Goal: Information Seeking & Learning: Learn about a topic

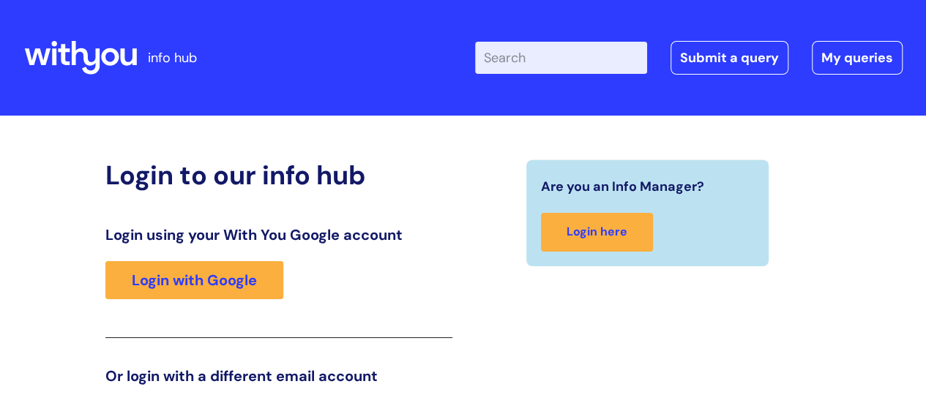
click at [583, 64] on input "Enter your search term here..." at bounding box center [561, 58] width 172 height 32
type input "organisational strategy"
click button "Search" at bounding box center [0, 0] width 0 height 0
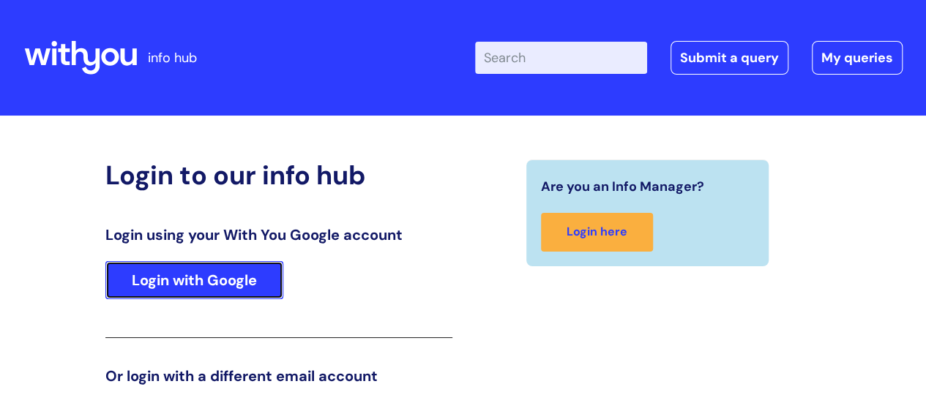
click at [236, 283] on link "Login with Google" at bounding box center [194, 280] width 178 height 38
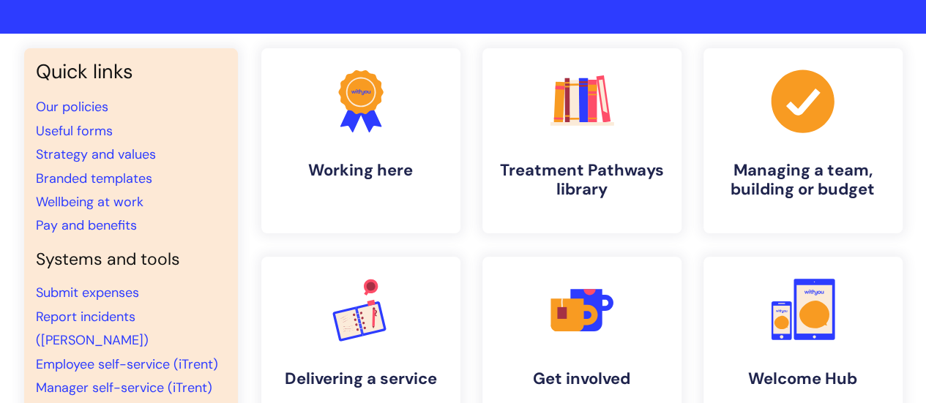
scroll to position [85, 0]
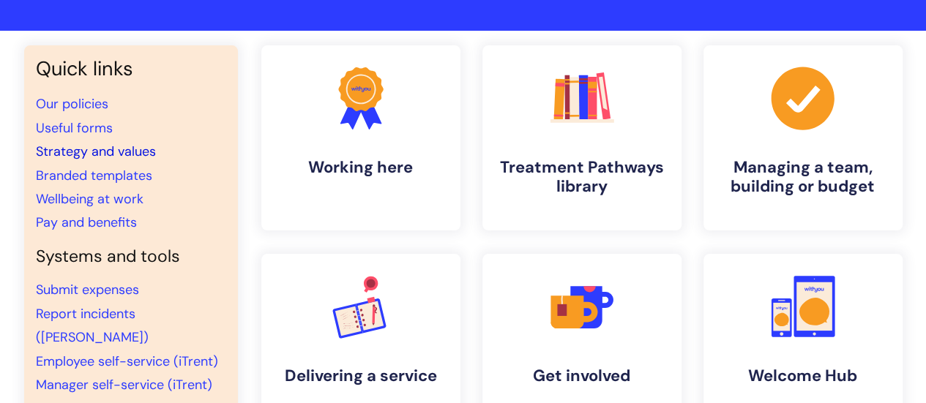
click at [108, 157] on link "Strategy and values" at bounding box center [96, 152] width 120 height 18
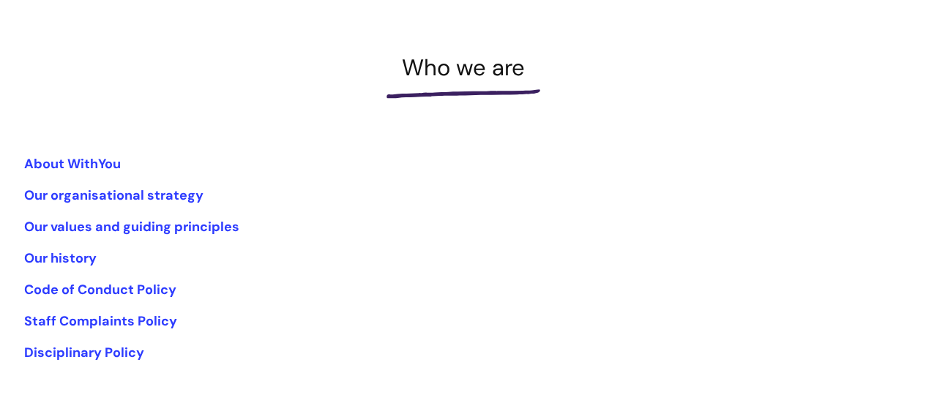
scroll to position [193, 0]
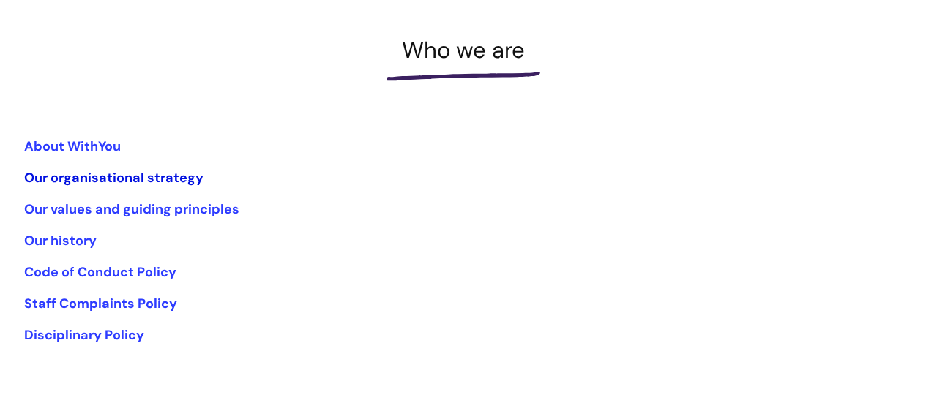
click at [138, 176] on link "Our organisational strategy" at bounding box center [113, 178] width 179 height 18
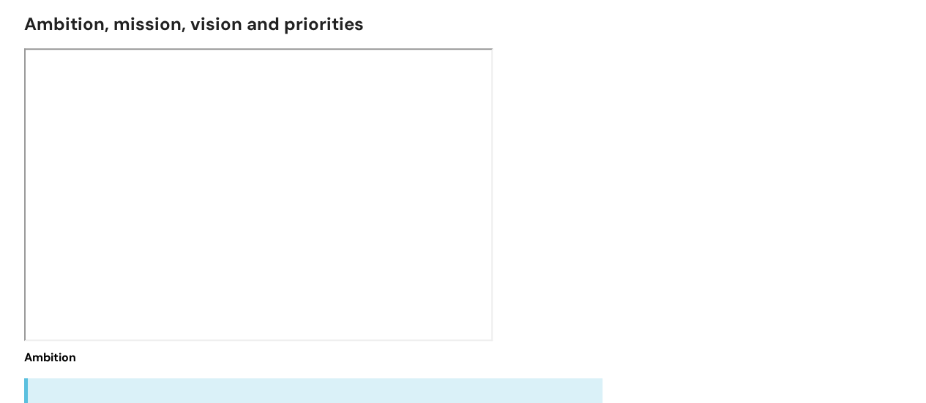
scroll to position [492, 0]
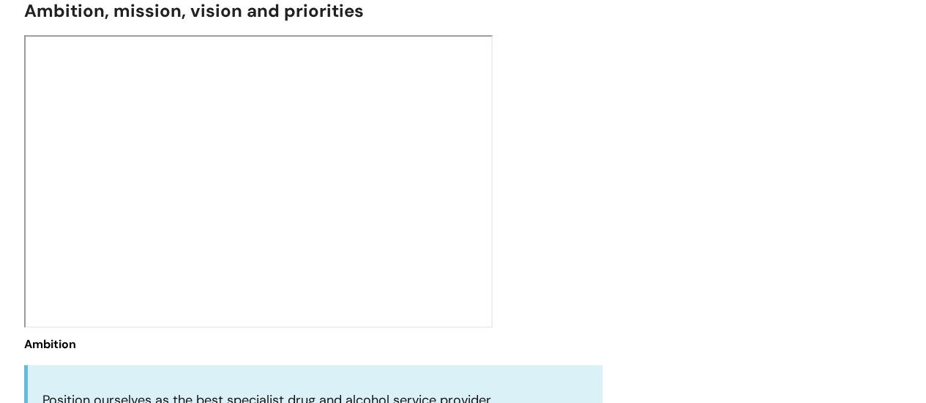
drag, startPoint x: 931, startPoint y: 49, endPoint x: 932, endPoint y: 106, distance: 57.1
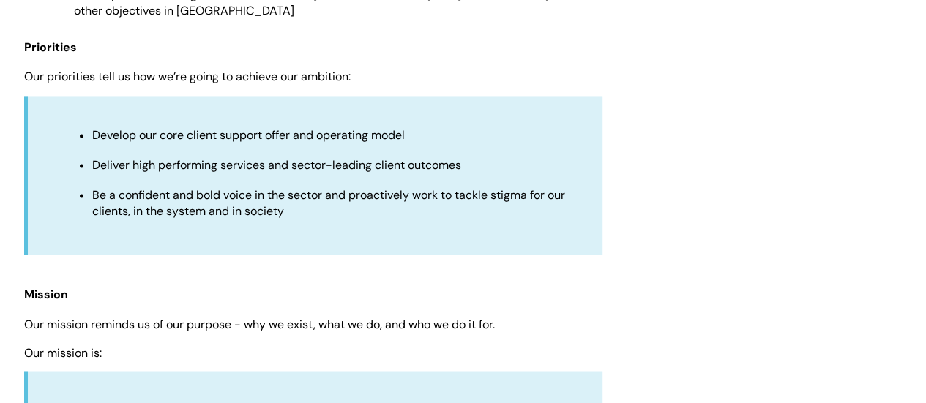
scroll to position [1004, 0]
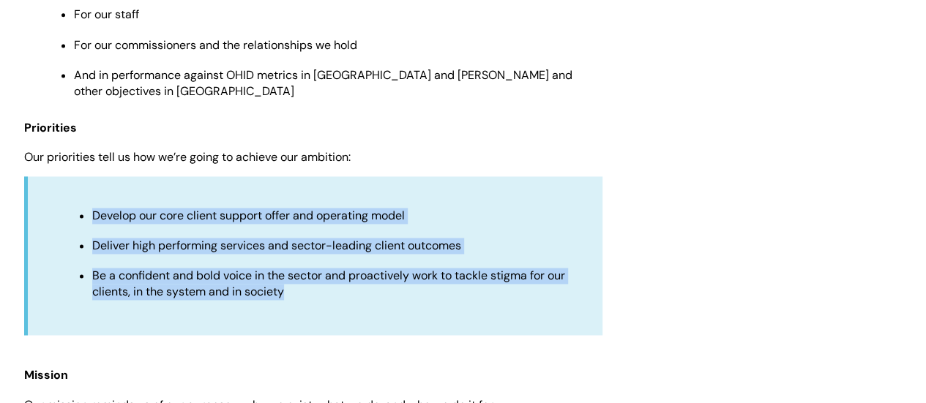
drag, startPoint x: 94, startPoint y: 195, endPoint x: 331, endPoint y: 299, distance: 258.9
click at [331, 299] on div "Develop our core client support offer and operating model Deliver high performi…" at bounding box center [313, 255] width 578 height 159
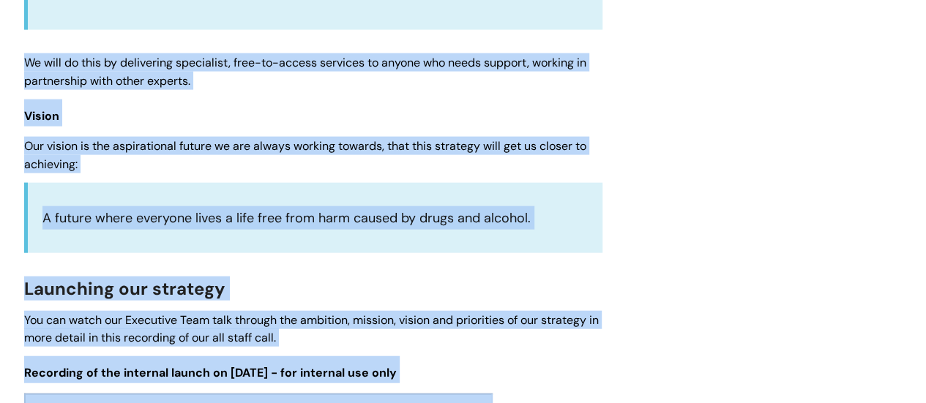
scroll to position [1612, 0]
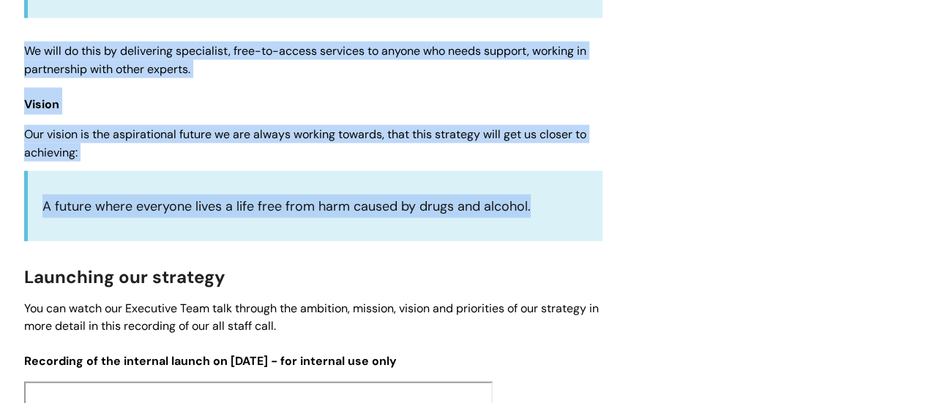
drag, startPoint x: 24, startPoint y: 262, endPoint x: 496, endPoint y: 201, distance: 475.9
copy div "Ambition Position ourselves as the best specialist drug and alcohol service pro…"
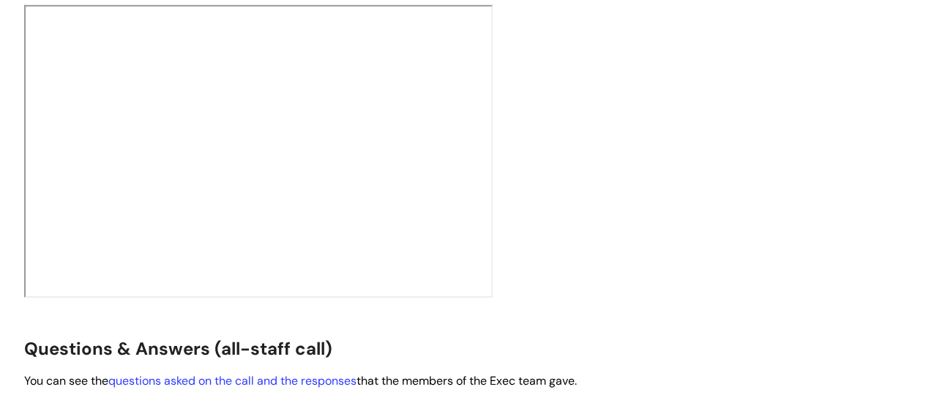
scroll to position [2391, 0]
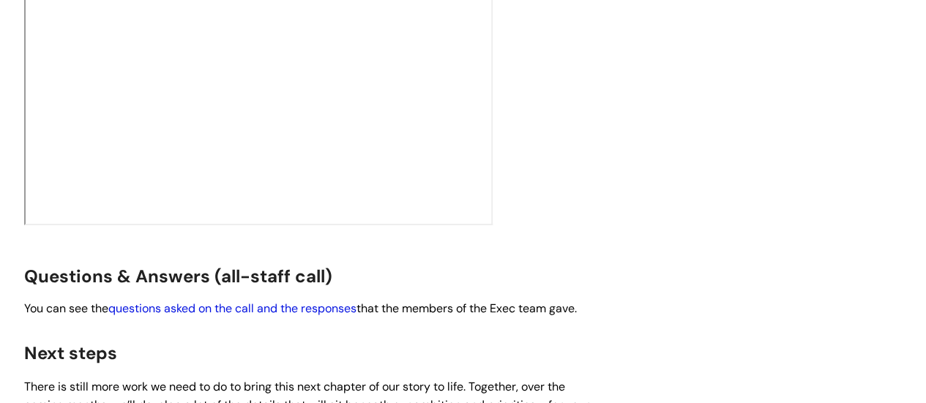
click at [312, 301] on link "questions asked on the call and the responses" at bounding box center [232, 308] width 248 height 15
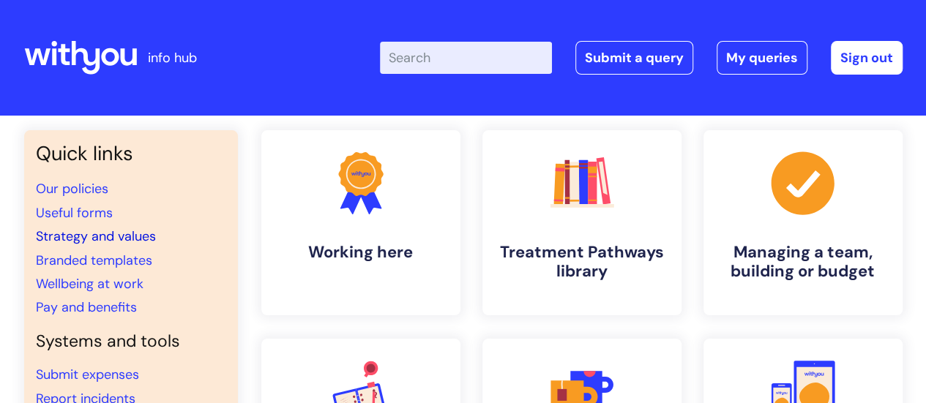
click at [72, 235] on link "Strategy and values" at bounding box center [96, 237] width 120 height 18
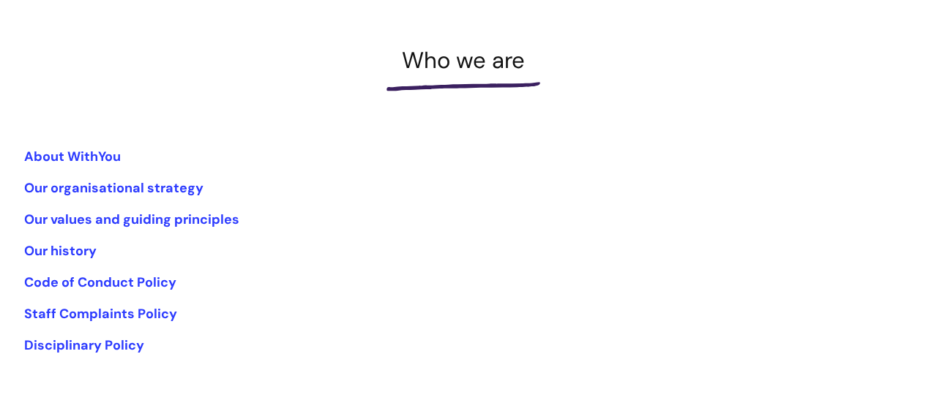
scroll to position [202, 0]
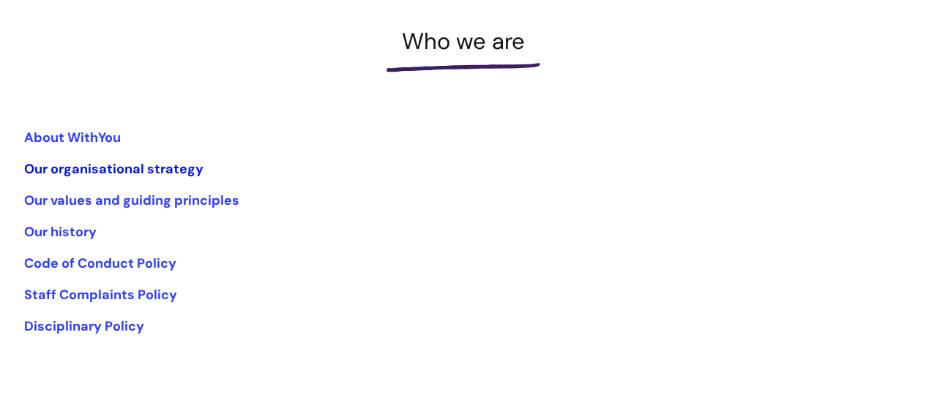
click at [66, 170] on link "Our organisational strategy" at bounding box center [113, 169] width 179 height 18
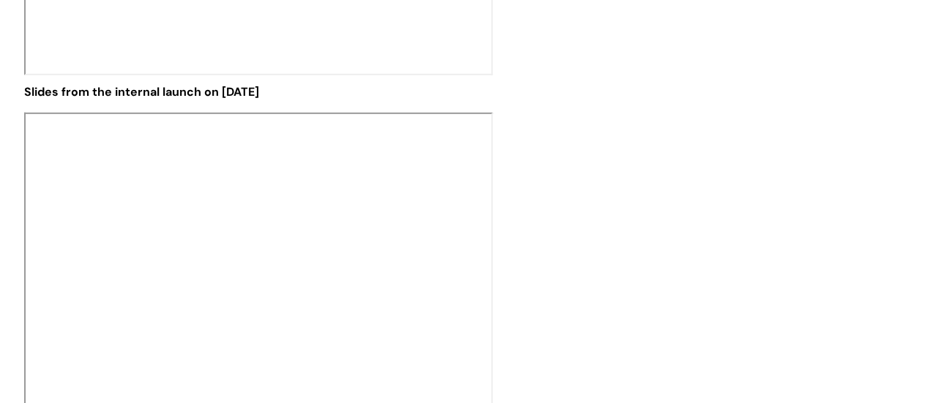
scroll to position [2275, 0]
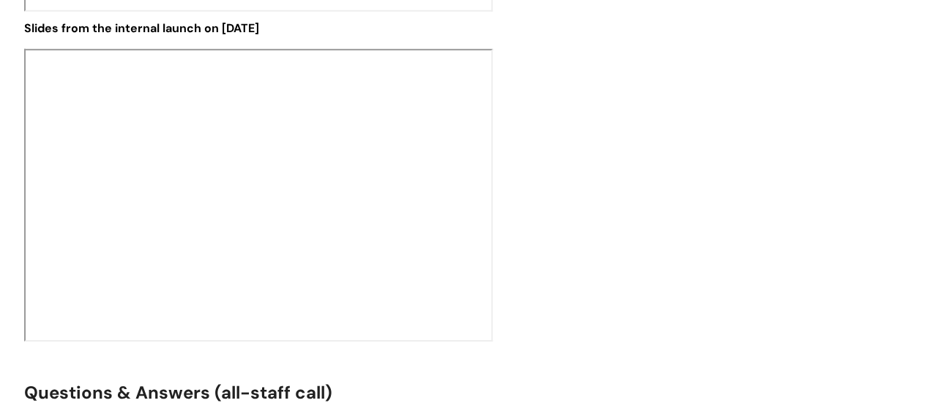
drag, startPoint x: 934, startPoint y: 80, endPoint x: 920, endPoint y: 311, distance: 231.7
